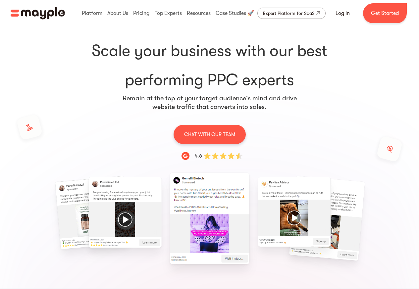
scroll to position [168, 0]
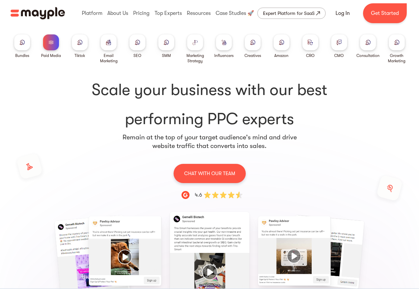
click at [307, 38] on div at bounding box center [310, 42] width 16 height 16
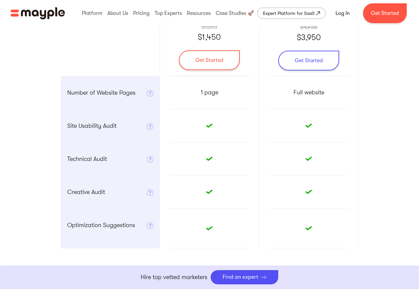
scroll to position [239, 0]
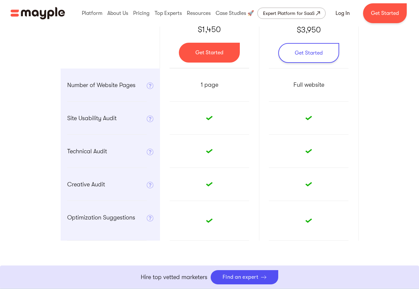
click at [213, 61] on link "Get Started" at bounding box center [209, 53] width 61 height 20
